Goal: Find specific page/section: Find specific page/section

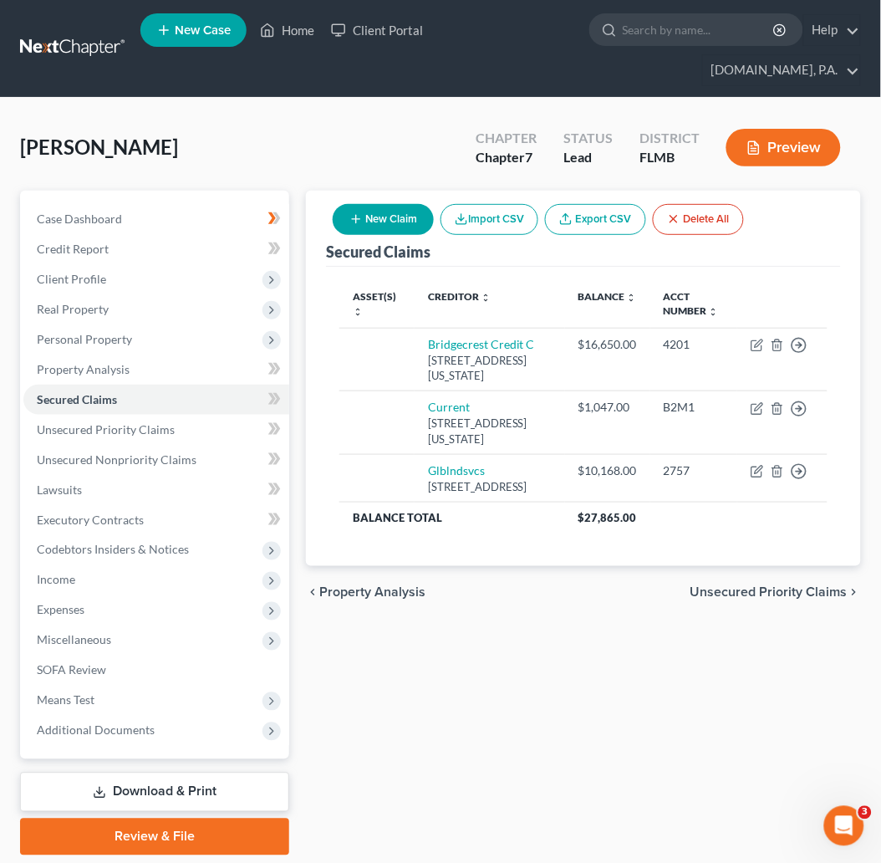
click at [82, 33] on link at bounding box center [73, 48] width 107 height 30
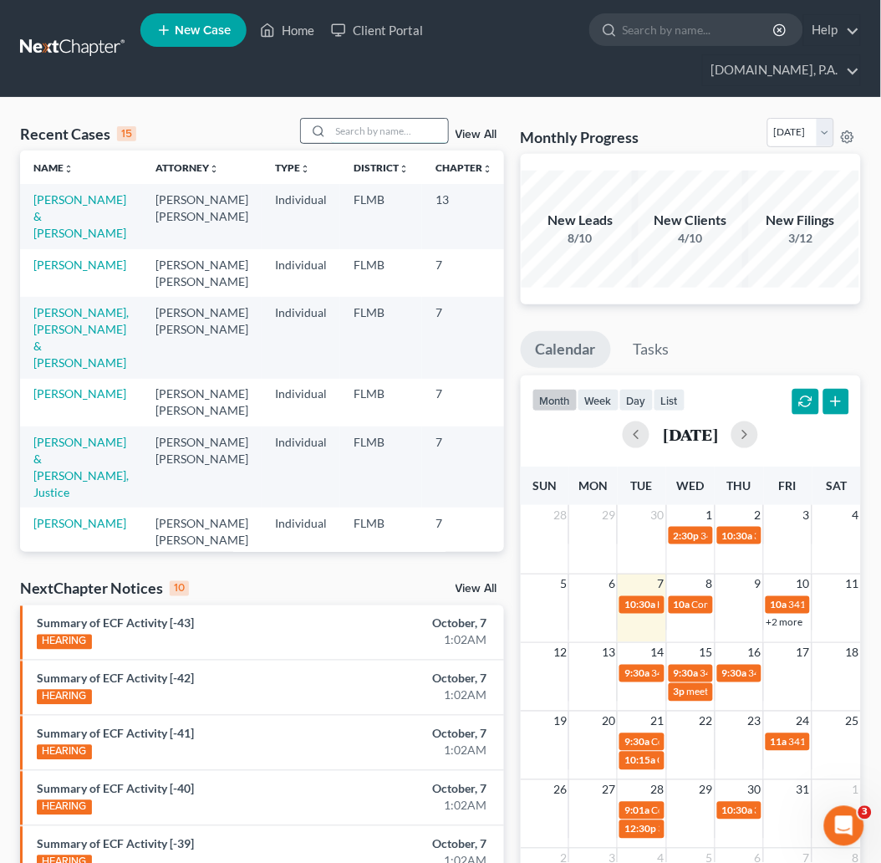
click at [384, 119] on input "search" at bounding box center [389, 131] width 117 height 24
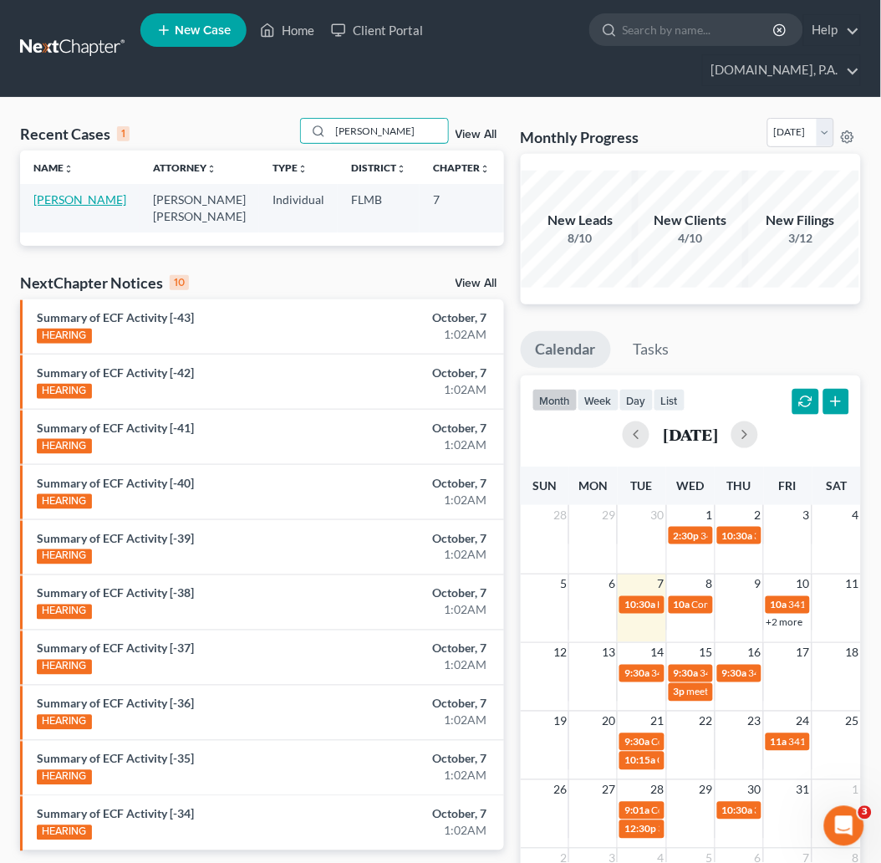
type input "donahue"
click at [54, 192] on link "Donahue, Kasey" at bounding box center [79, 199] width 93 height 14
